Goal: Task Accomplishment & Management: Manage account settings

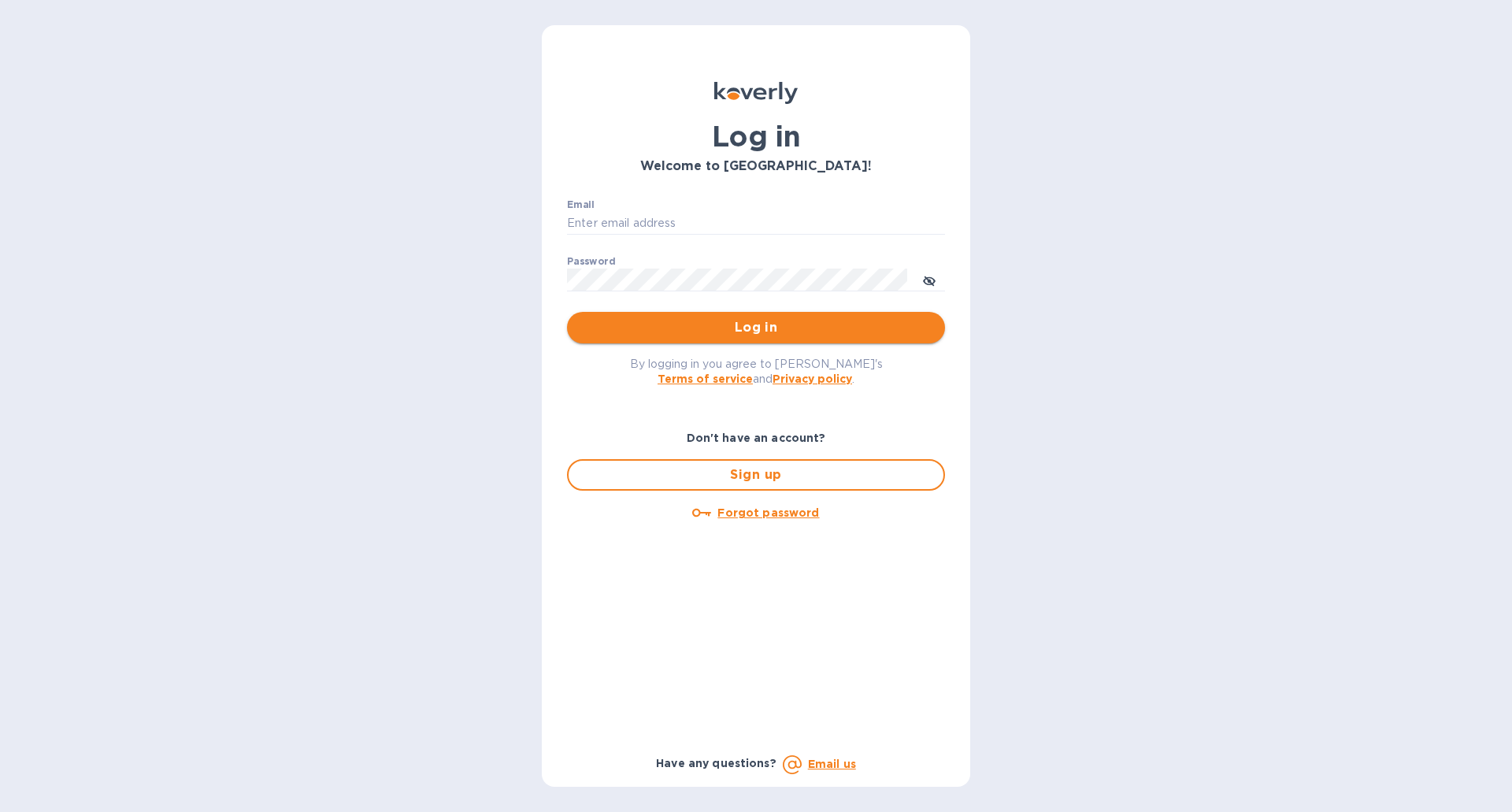
type input "[EMAIL_ADDRESS][DOMAIN_NAME]"
click at [727, 329] on span "Log in" at bounding box center [756, 327] width 353 height 19
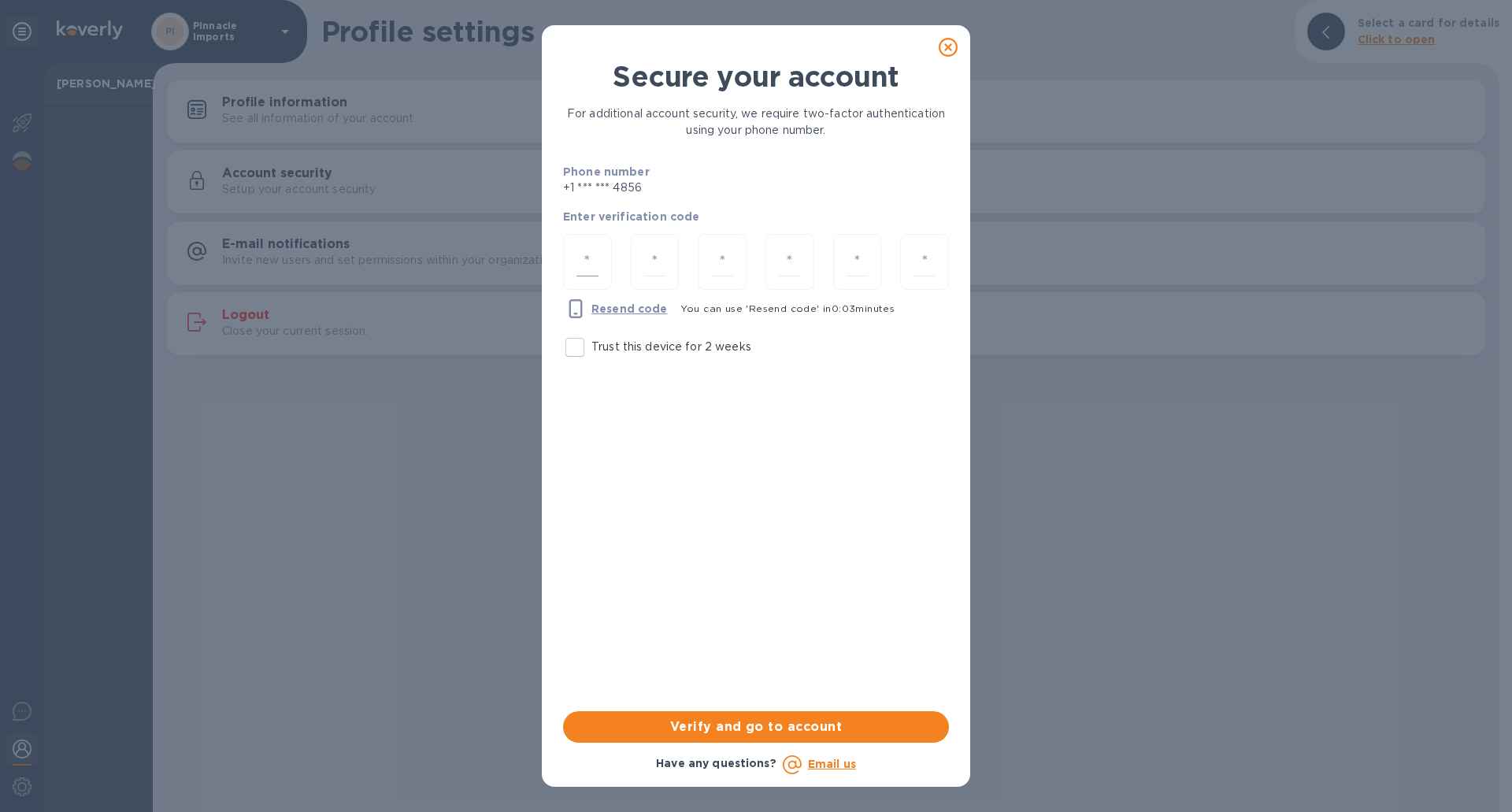
click at [596, 256] on input "number" at bounding box center [587, 262] width 23 height 29
type input "2"
type input "7"
type input "4"
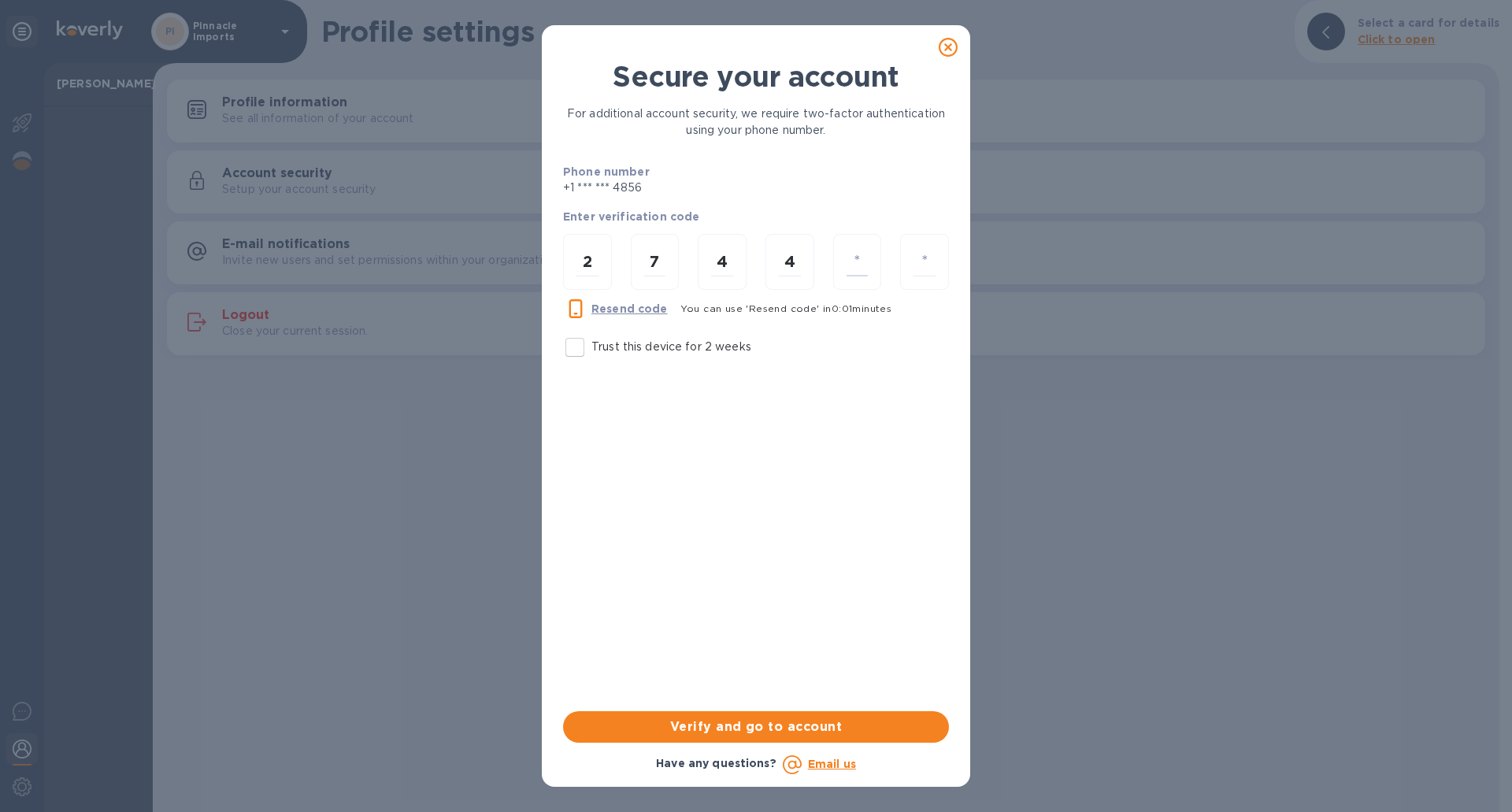
type input "2"
type input "8"
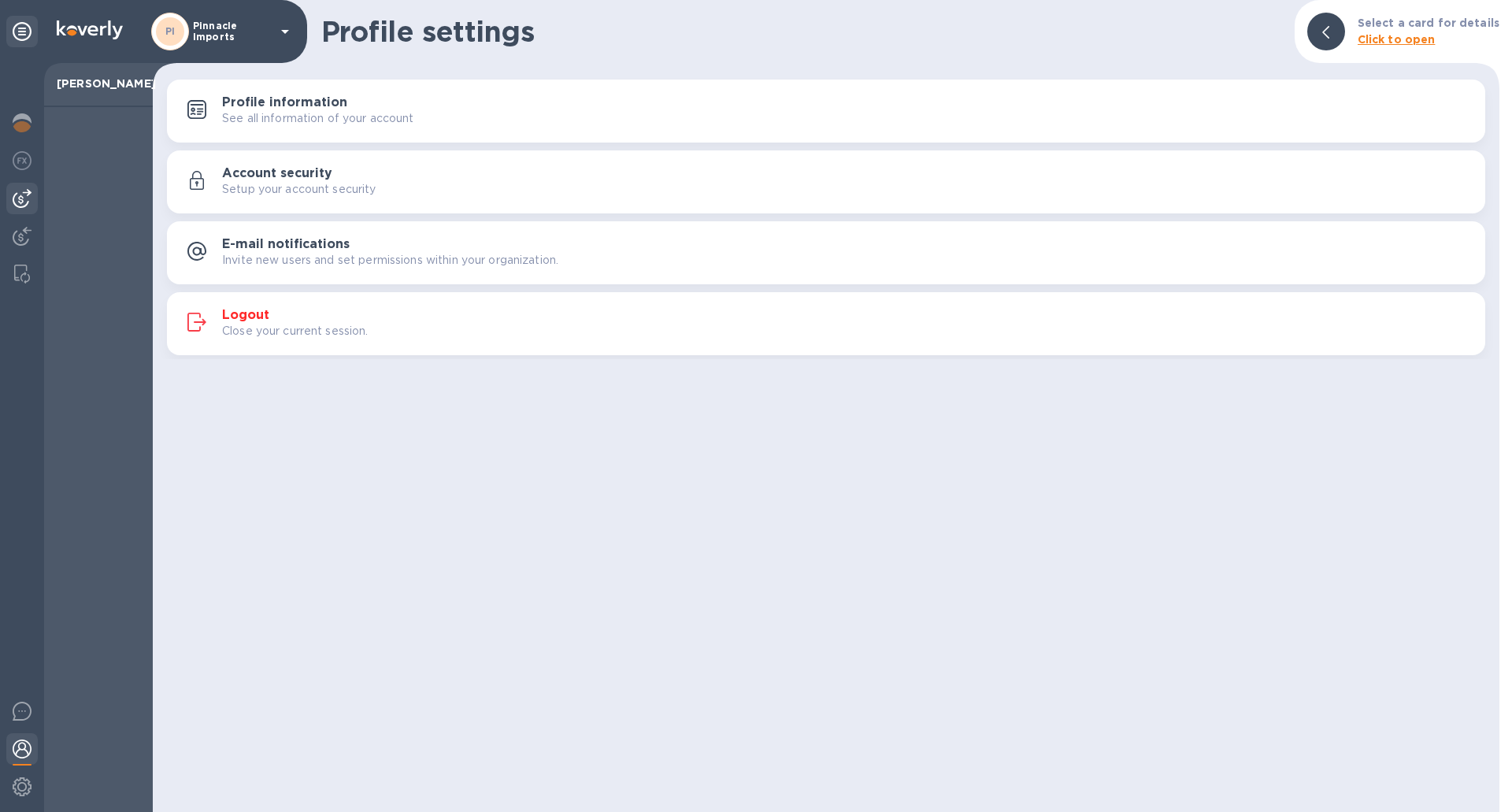
click at [20, 199] on img at bounding box center [22, 198] width 19 height 19
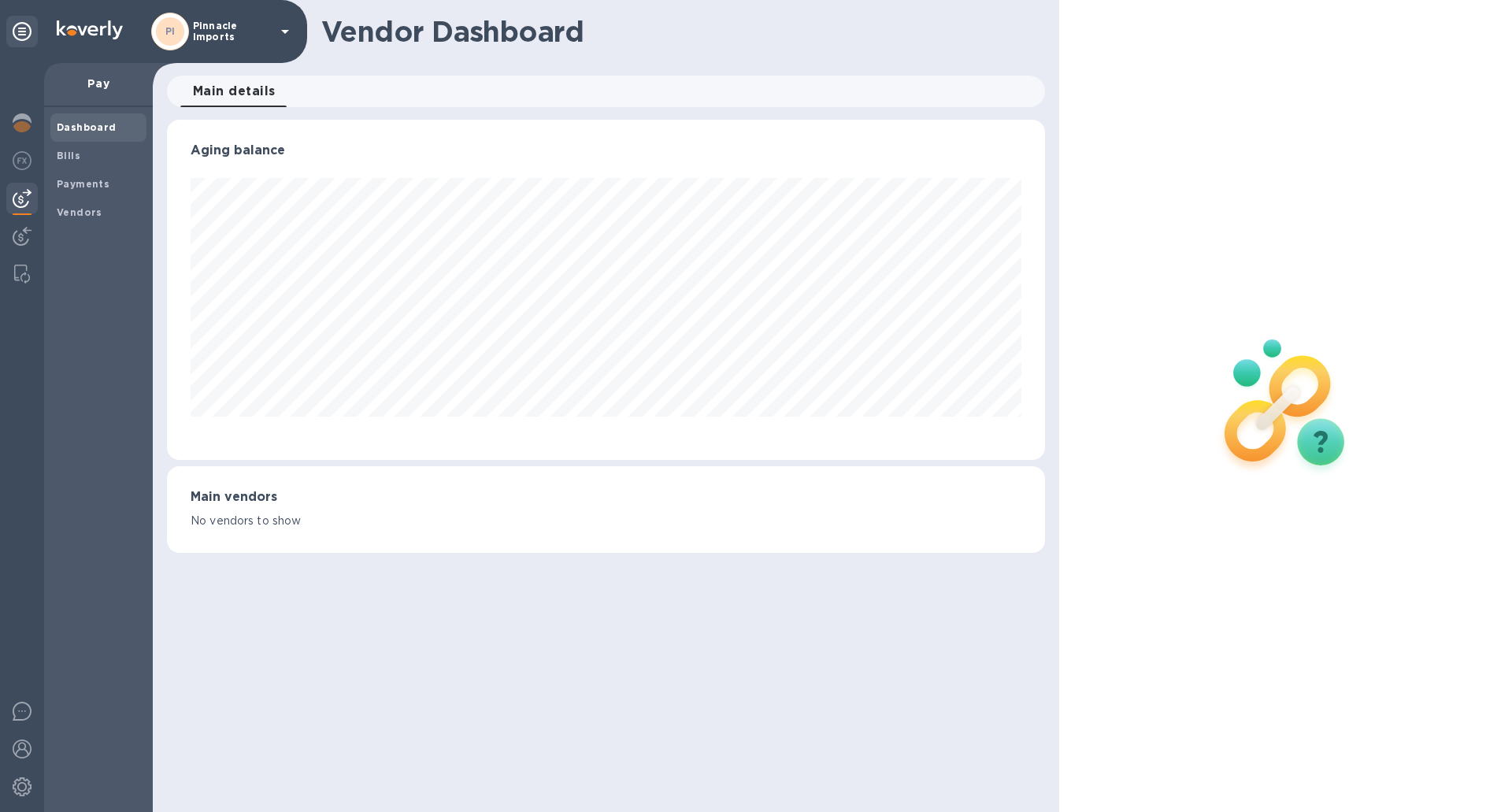
scroll to position [340, 878]
click at [77, 153] on b "Bills" at bounding box center [69, 156] width 23 height 12
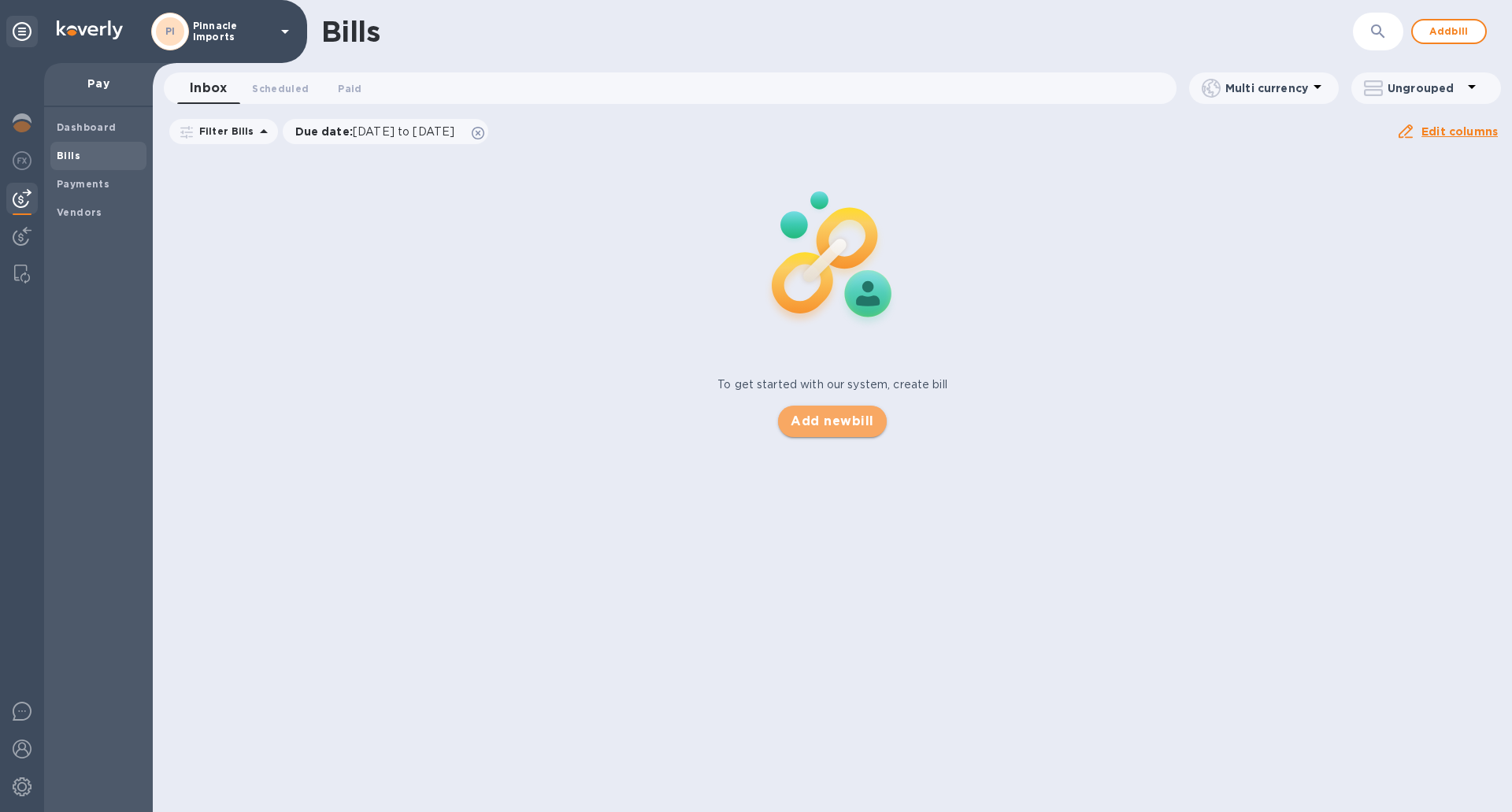
click at [862, 422] on span "Add new bill" at bounding box center [832, 421] width 83 height 19
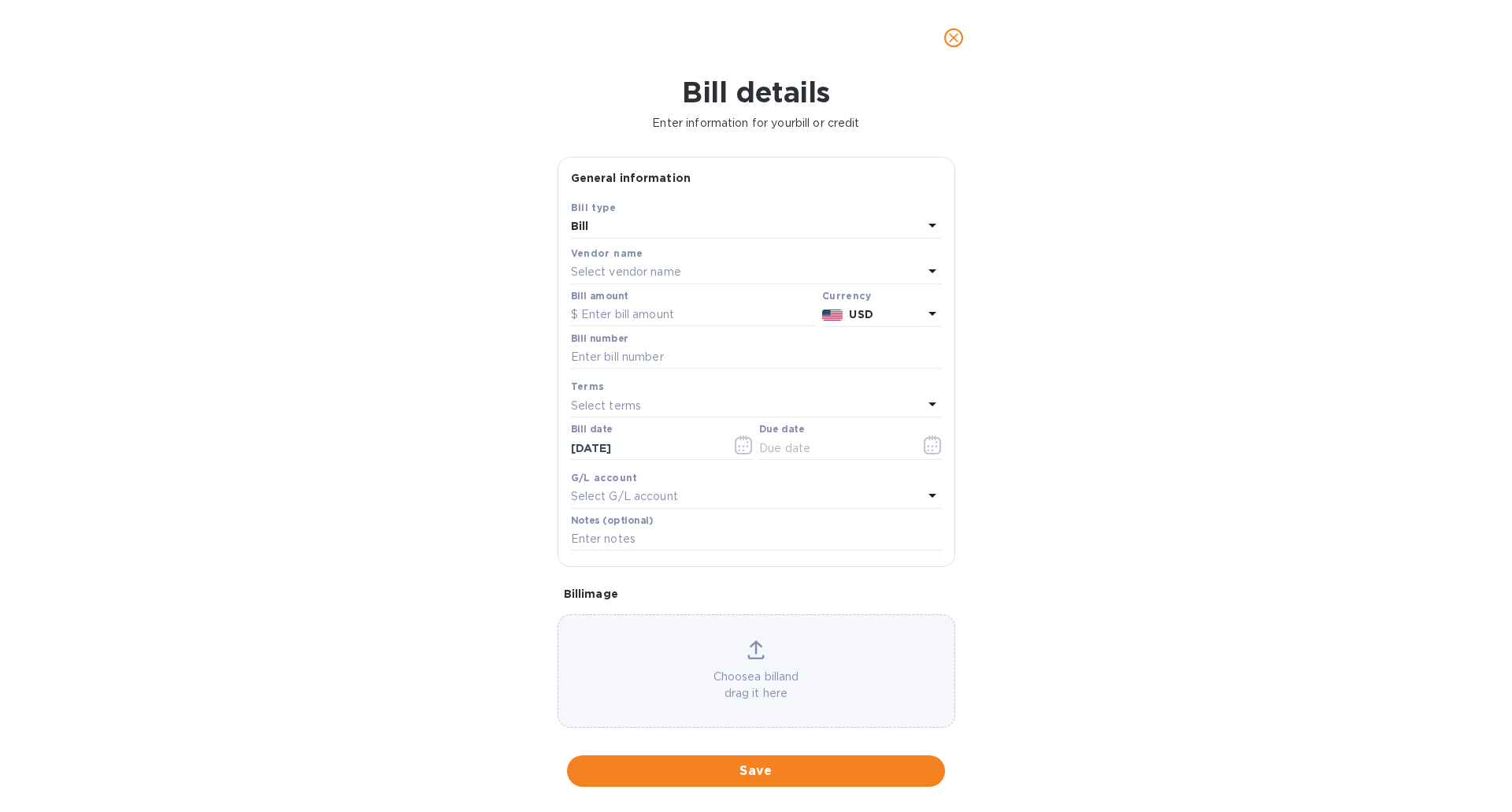
click at [596, 271] on p "Select vendor name" at bounding box center [626, 272] width 111 height 17
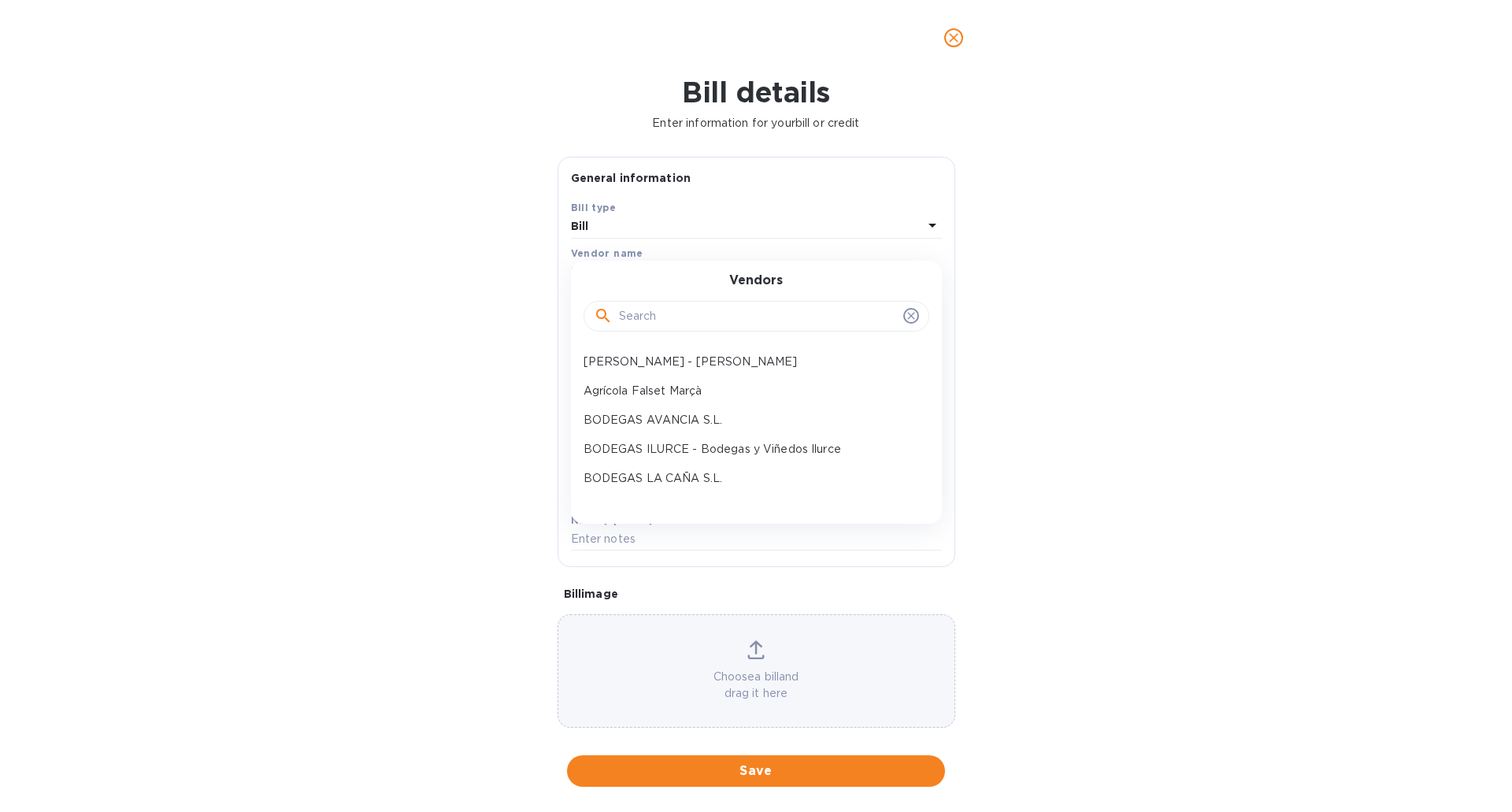
click at [642, 317] on input "text" at bounding box center [758, 316] width 278 height 23
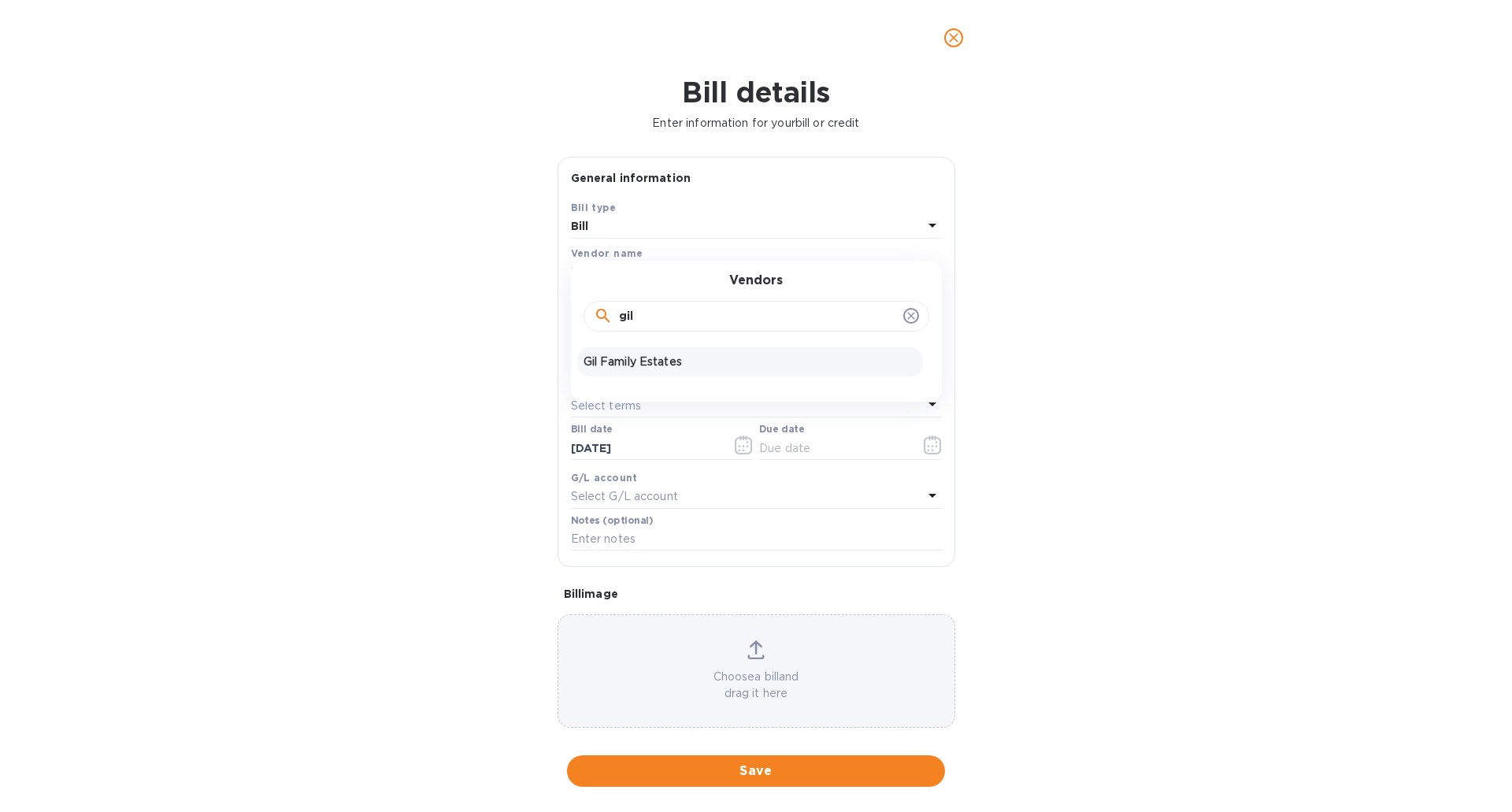
type input "gil"
click at [652, 358] on p "Gil Family Estates" at bounding box center [750, 361] width 333 height 17
click at [671, 313] on input "text" at bounding box center [694, 315] width 245 height 23
click at [642, 315] on input "text" at bounding box center [694, 315] width 245 height 23
type input "14,765.50"
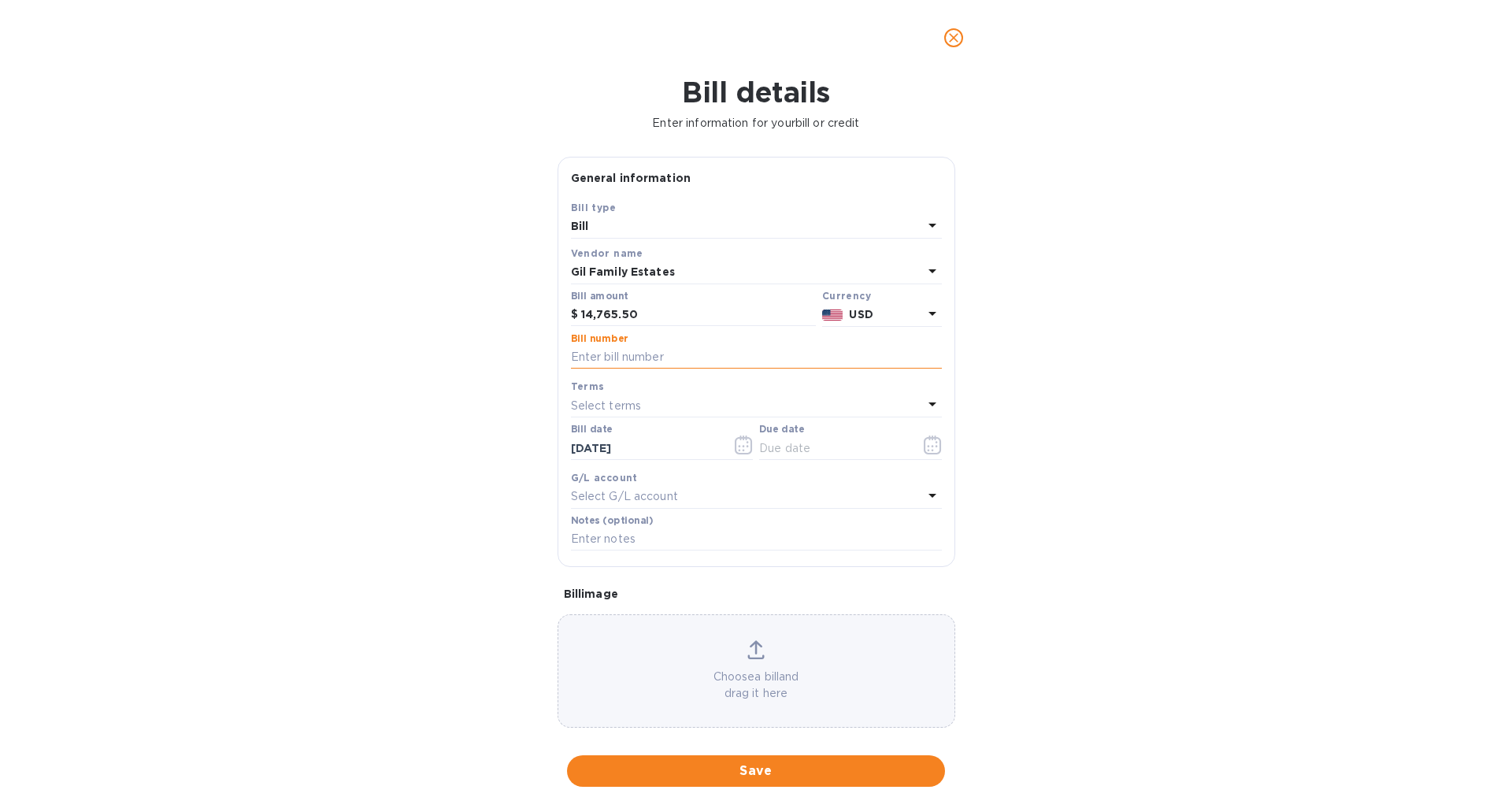
click at [652, 357] on input "text" at bounding box center [756, 357] width 371 height 23
type input "VFGFU250094"
click at [647, 404] on div "Select terms" at bounding box center [748, 405] width 352 height 23
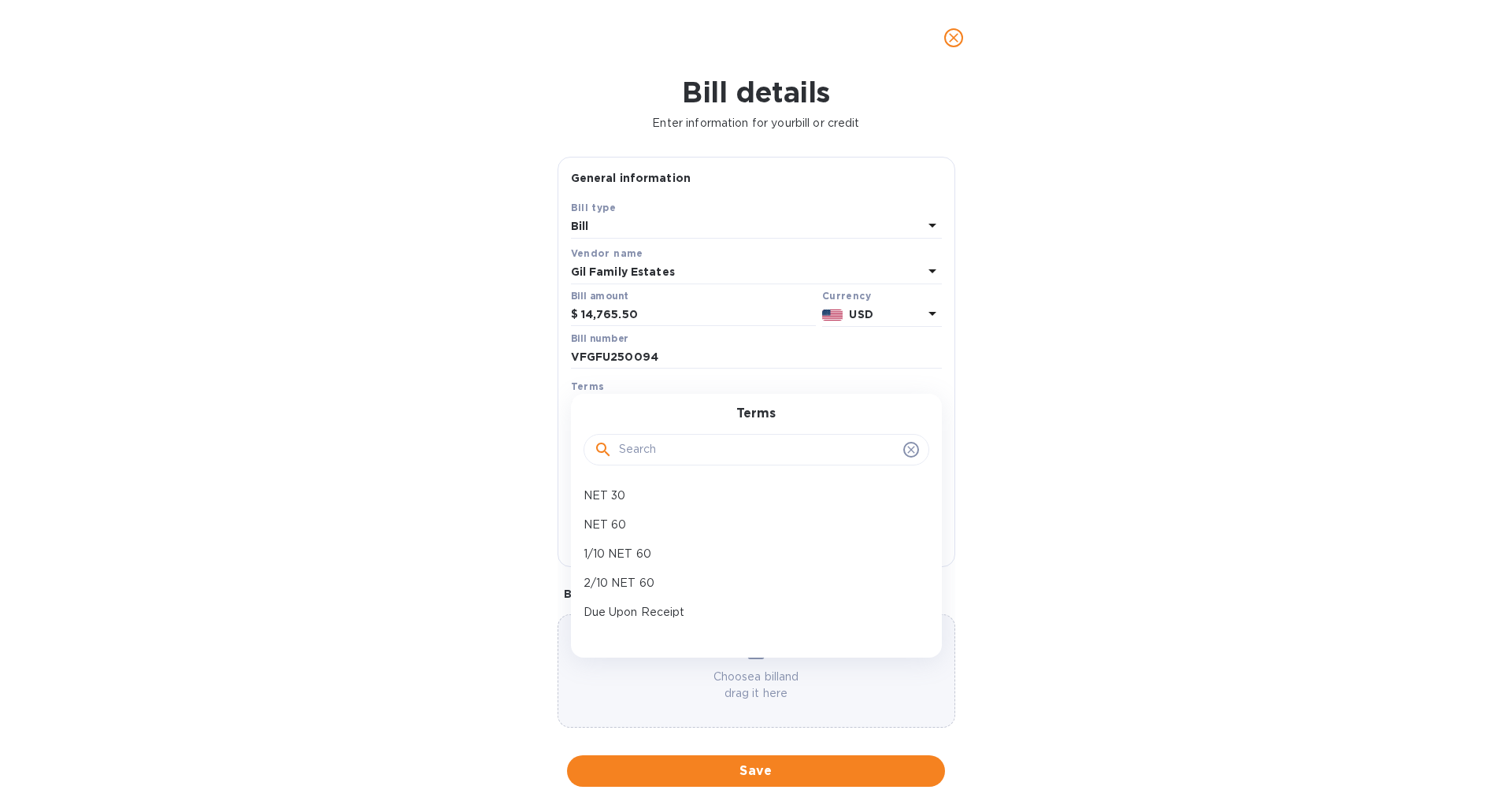
drag, startPoint x: 656, startPoint y: 610, endPoint x: 656, endPoint y: 596, distance: 14.0
click at [657, 610] on p "Due Upon Receipt" at bounding box center [750, 611] width 333 height 17
type input "08/15/2025"
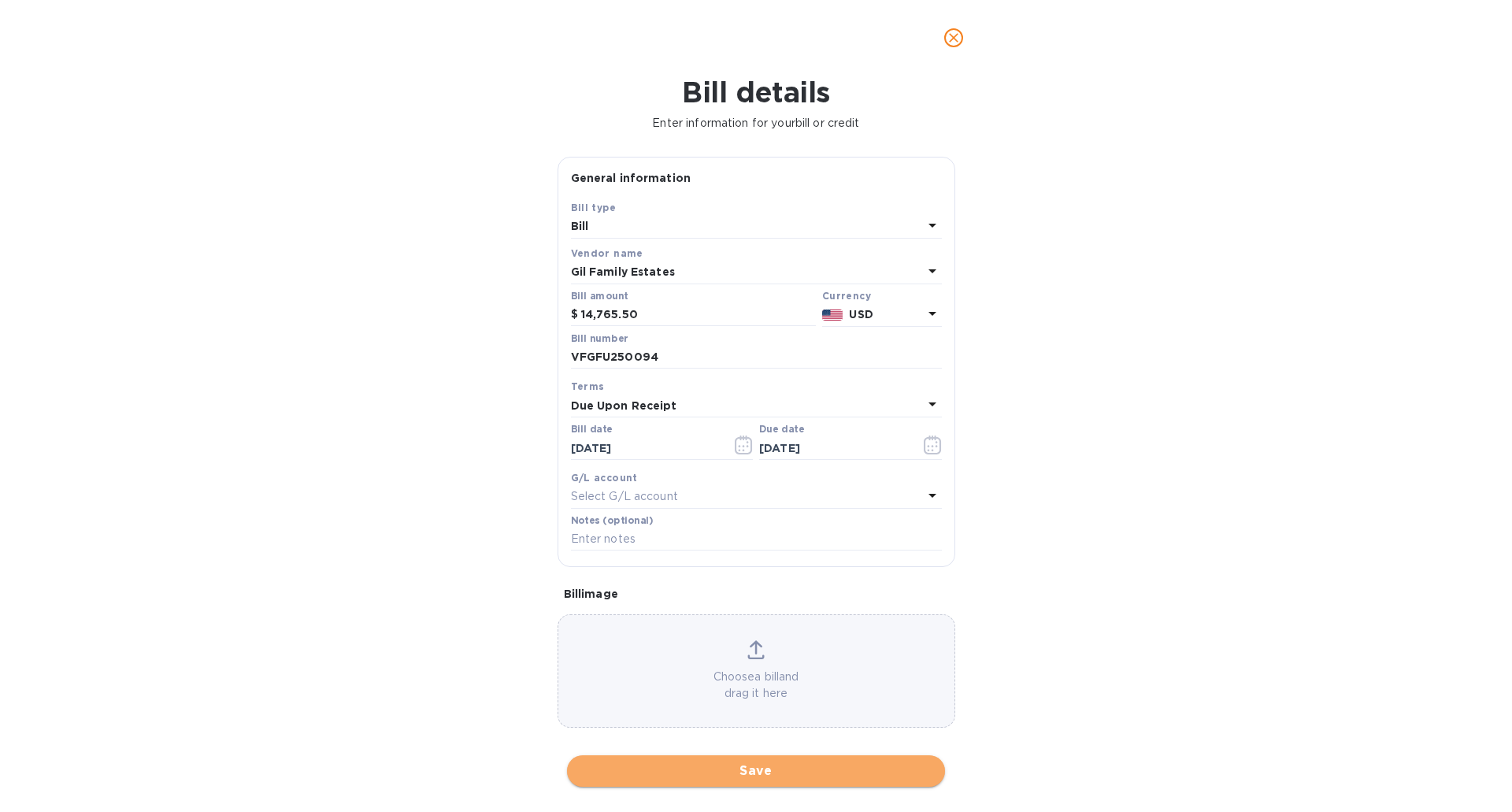
click at [768, 761] on span "Save" at bounding box center [756, 770] width 353 height 19
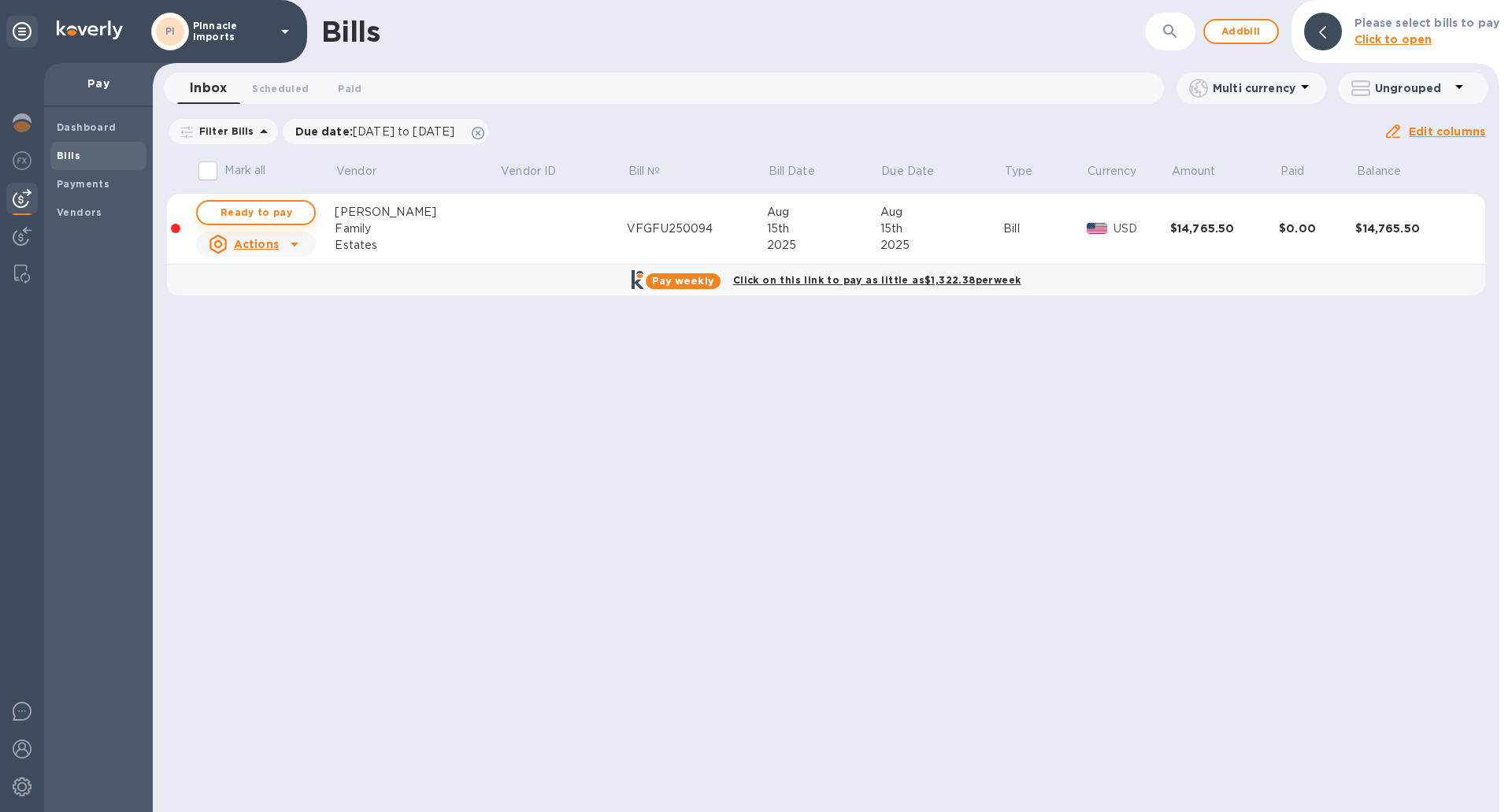
click at [259, 207] on span "Ready to pay" at bounding box center [255, 212] width 91 height 19
checkbox input "true"
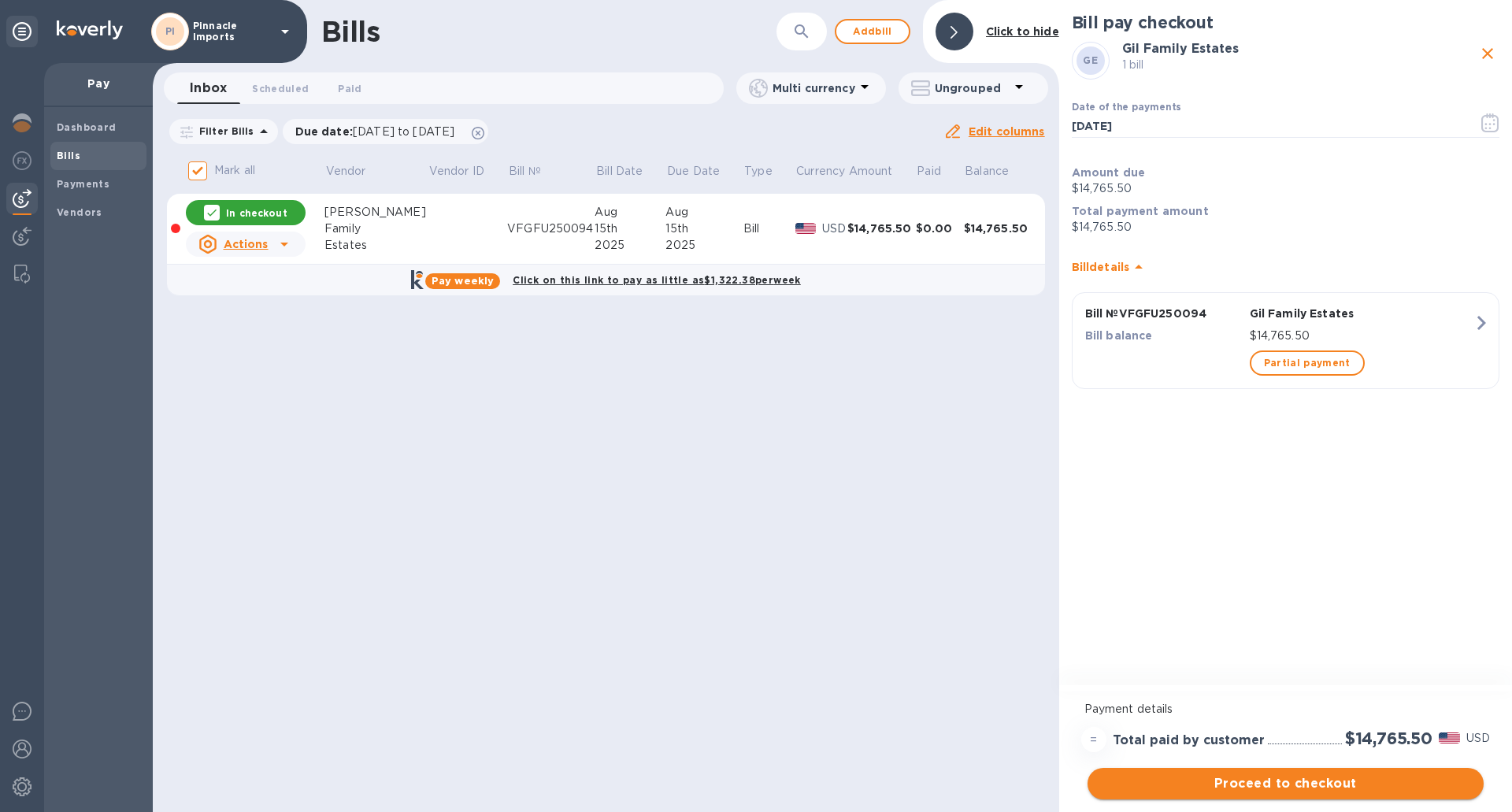
click at [1307, 781] on span "Proceed to checkout" at bounding box center [1285, 783] width 371 height 19
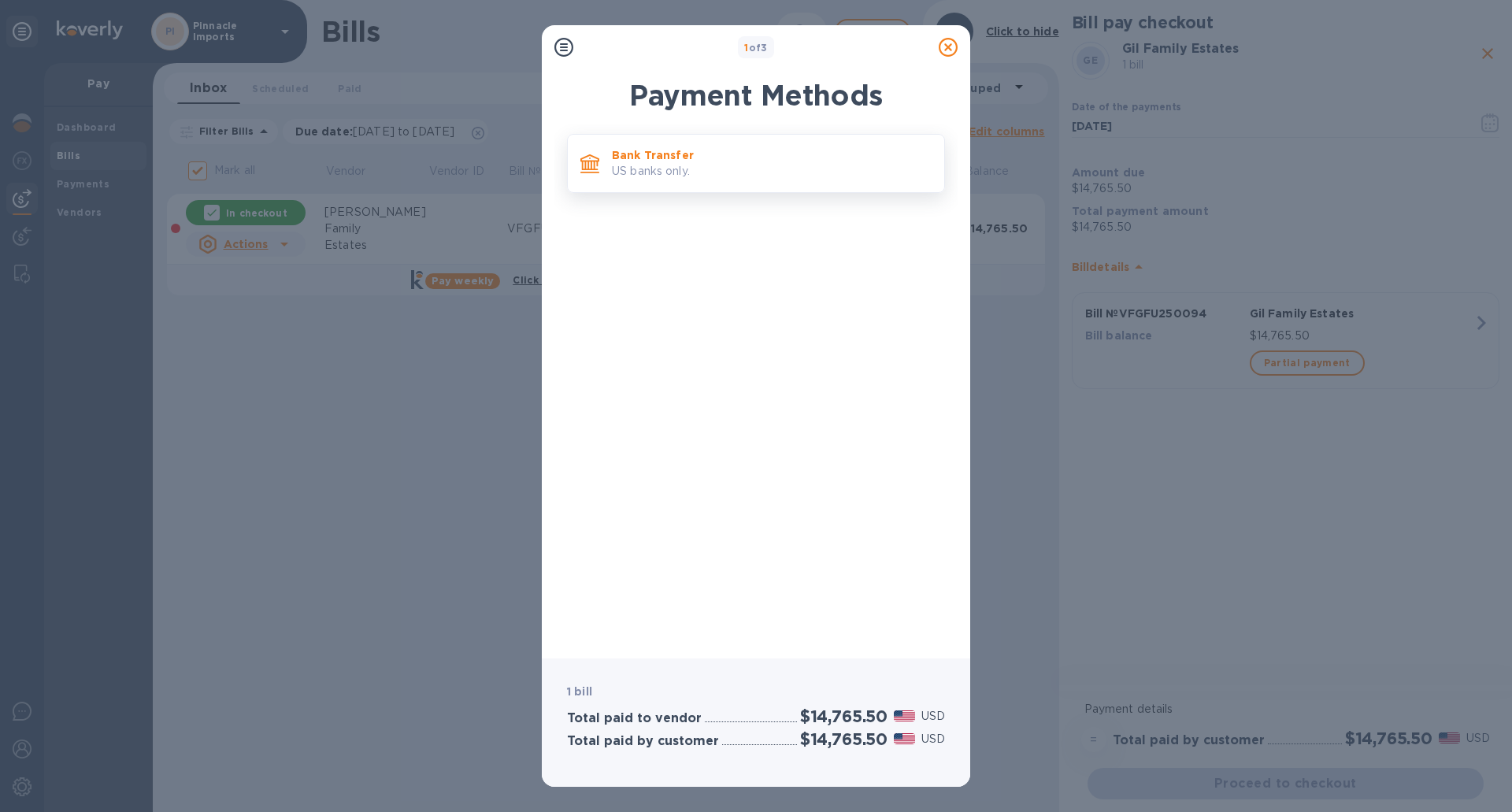
click at [648, 159] on p "Bank Transfer" at bounding box center [771, 156] width 320 height 16
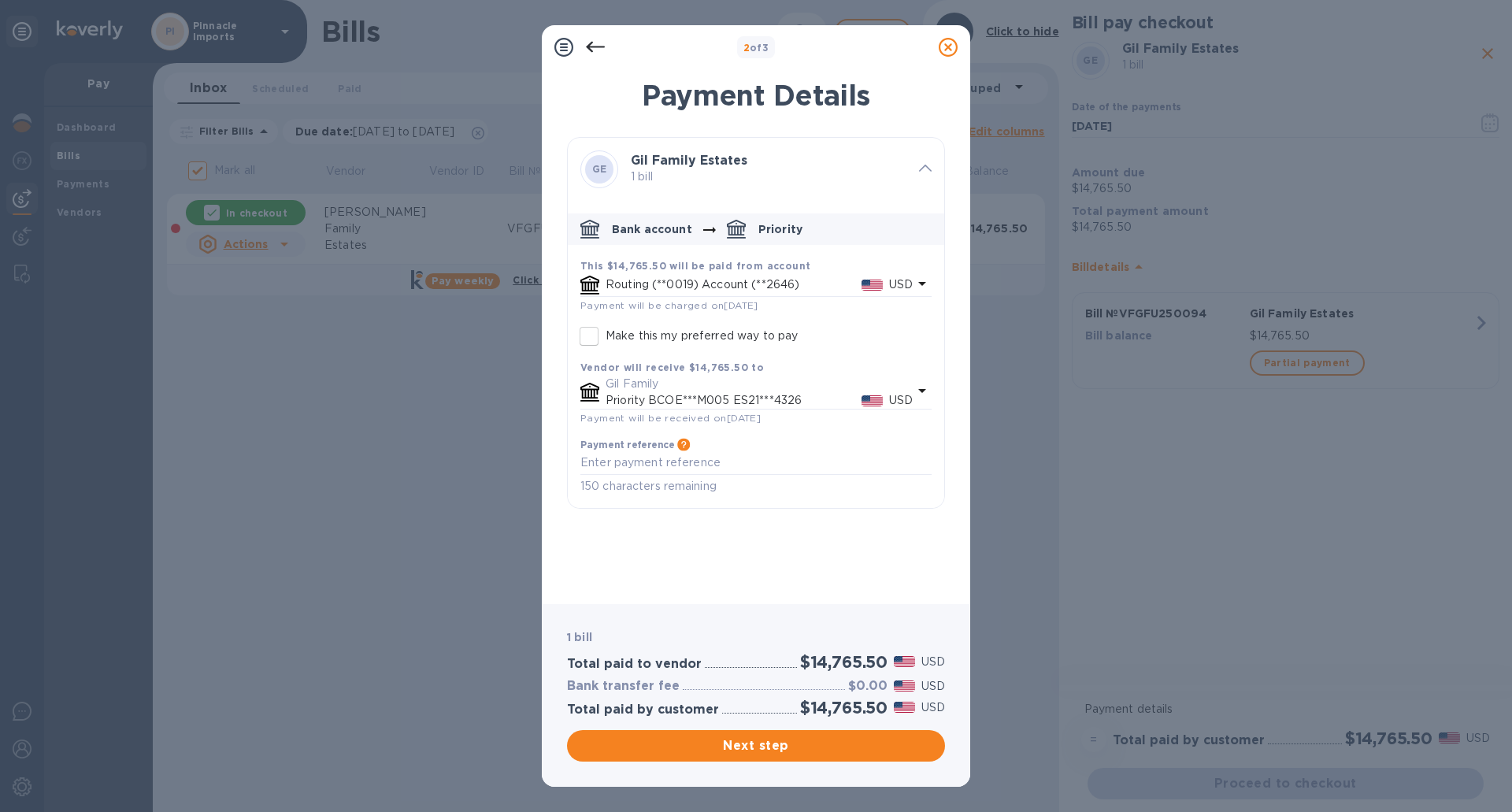
click at [773, 269] on b "This $14,765.50 will be paid from account" at bounding box center [695, 266] width 230 height 12
click at [753, 744] on span "Next step" at bounding box center [756, 745] width 353 height 19
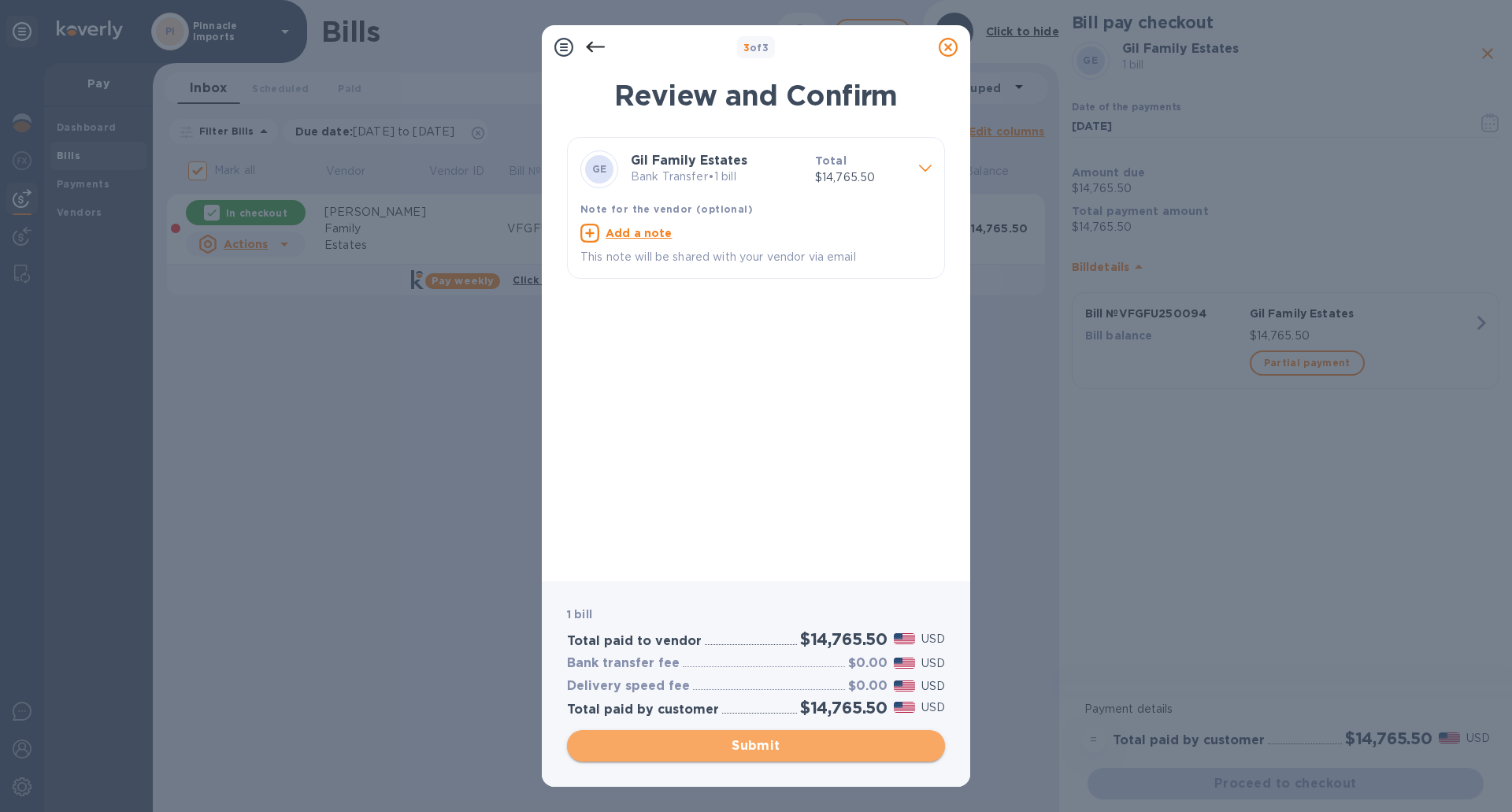
click at [753, 744] on span "Submit" at bounding box center [756, 745] width 353 height 19
